Goal: Task Accomplishment & Management: Manage account settings

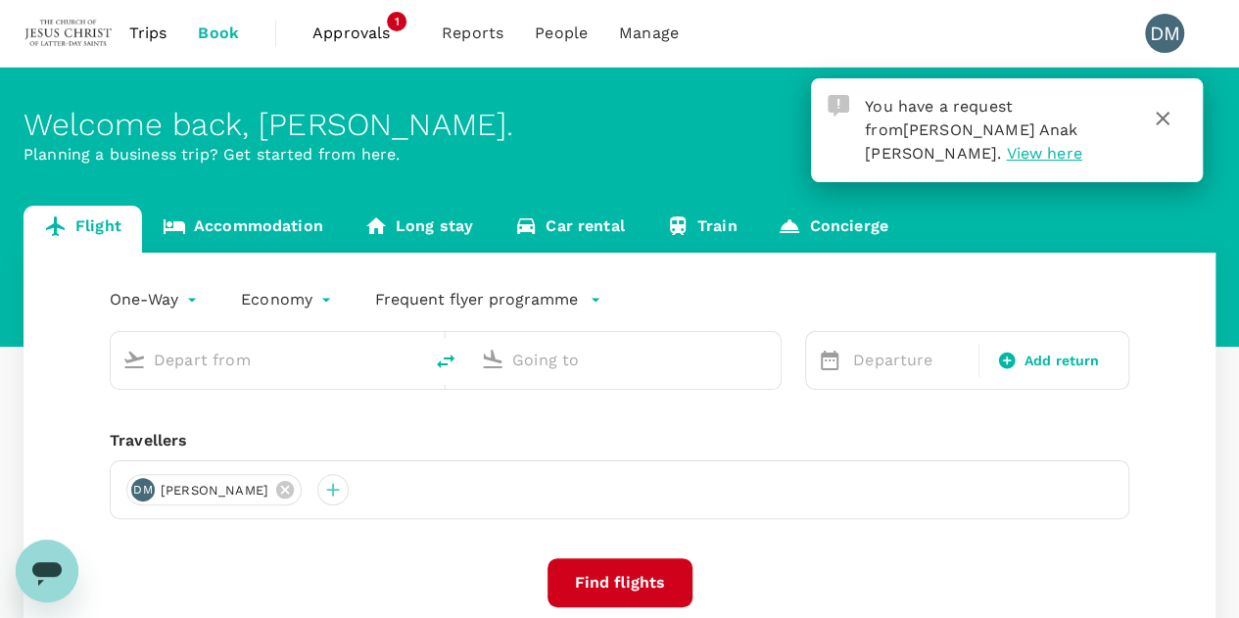
click at [1081, 144] on span "View here" at bounding box center [1043, 153] width 75 height 19
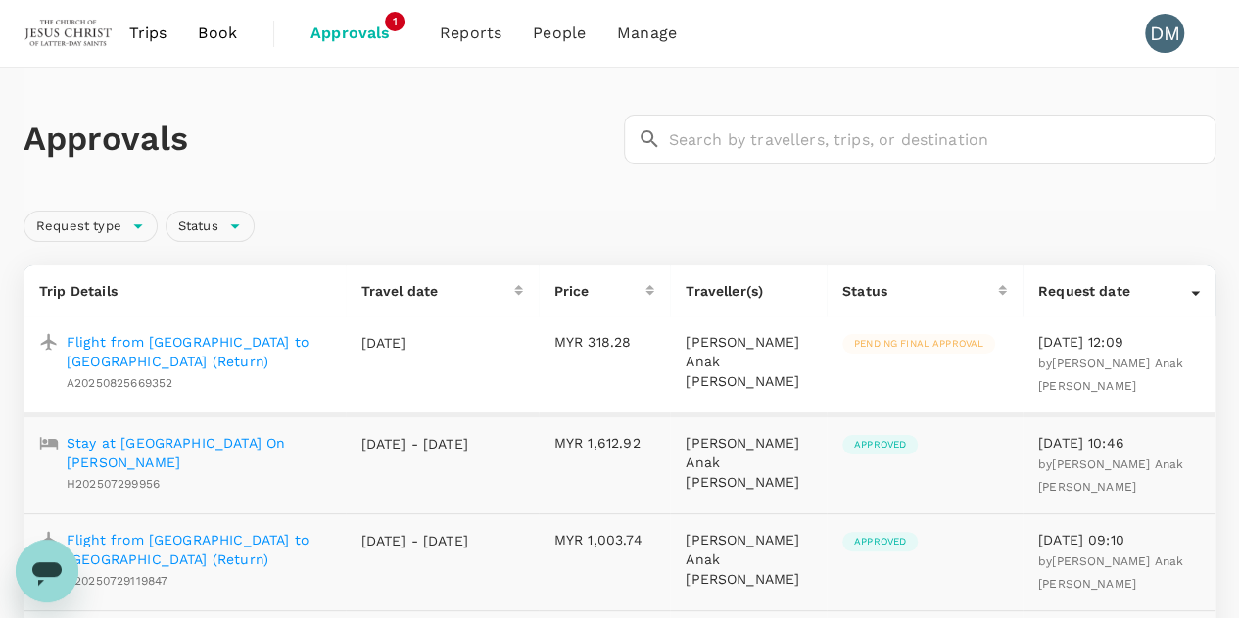
click at [213, 341] on p "Flight from [GEOGRAPHIC_DATA] to [GEOGRAPHIC_DATA] (Return)" at bounding box center [198, 351] width 263 height 39
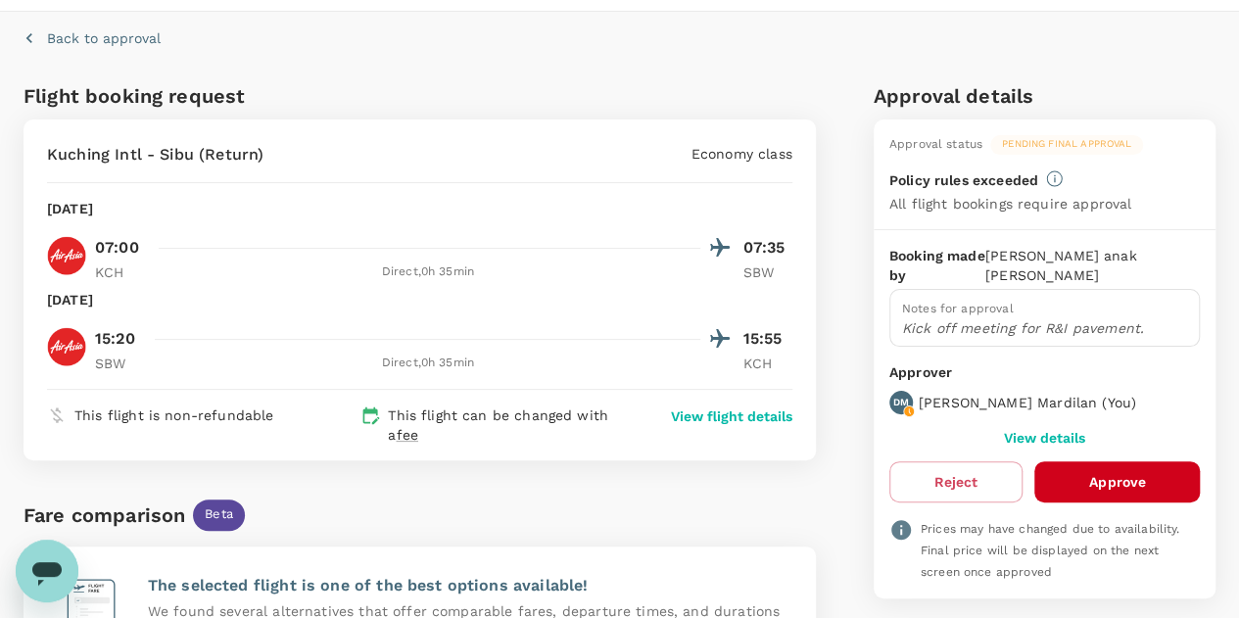
scroll to position [98, 0]
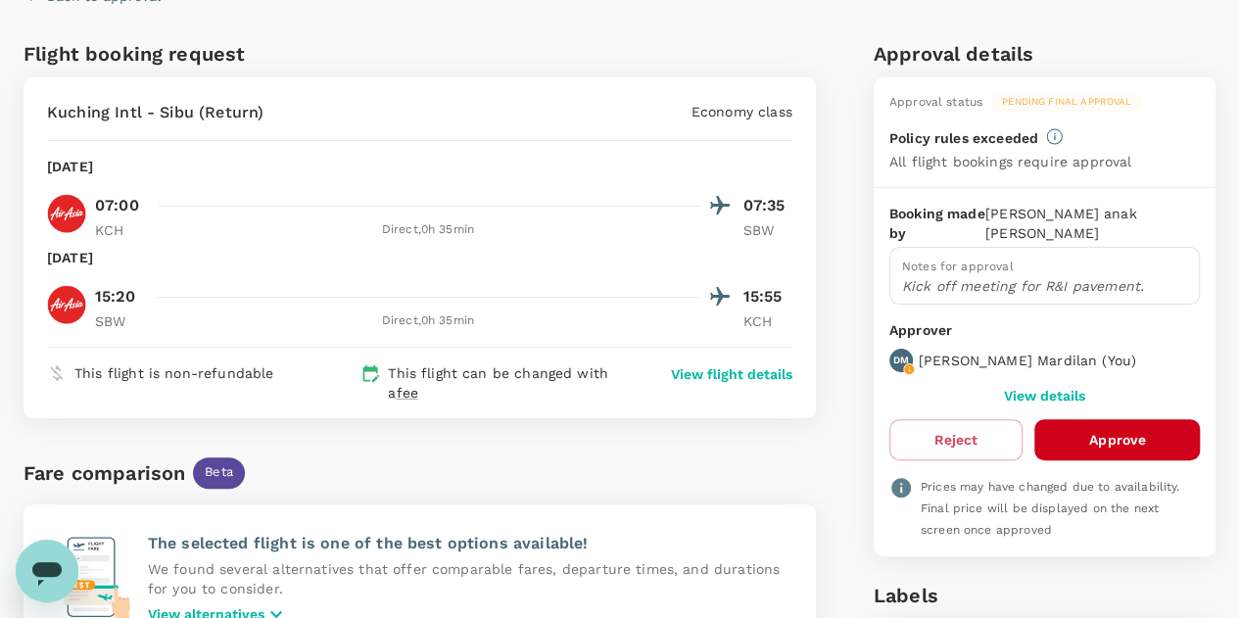
click at [1148, 419] on button "Approve" at bounding box center [1116, 439] width 165 height 41
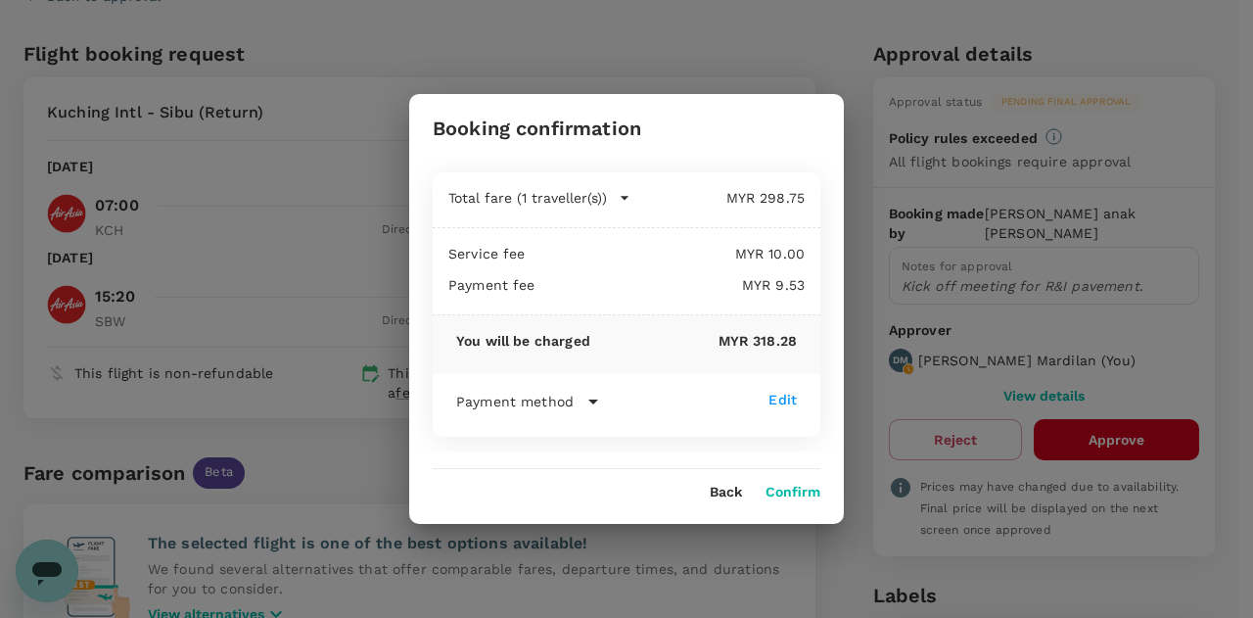
click at [792, 491] on button "Confirm" at bounding box center [793, 493] width 55 height 16
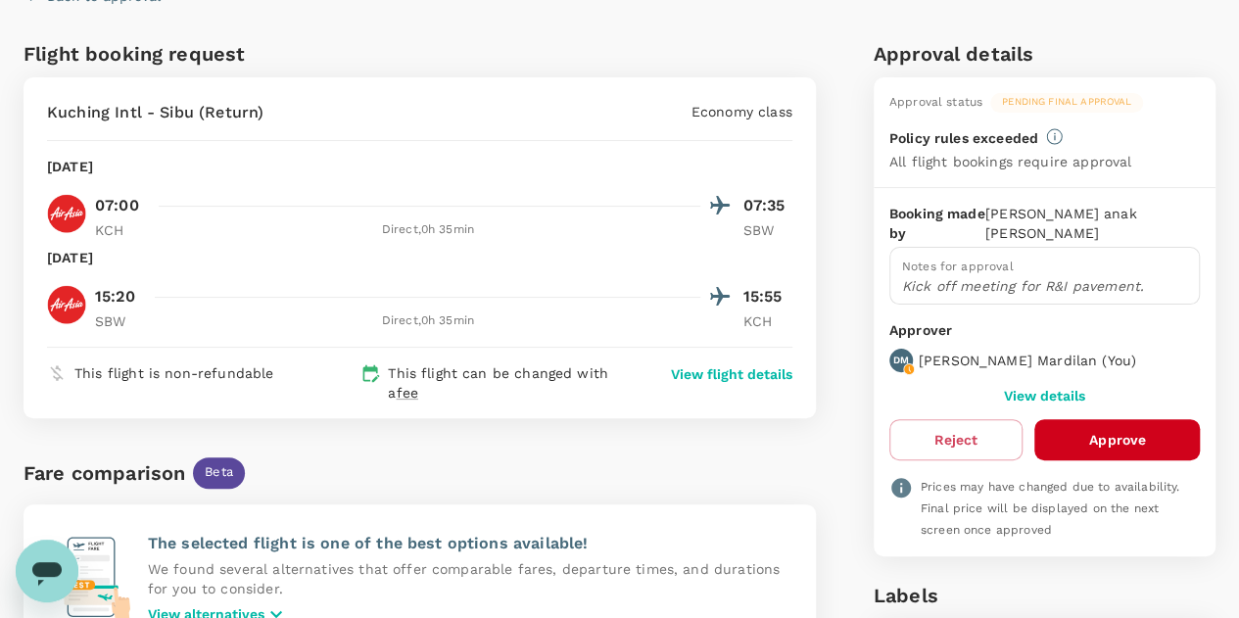
scroll to position [0, 0]
